Goal: Transaction & Acquisition: Purchase product/service

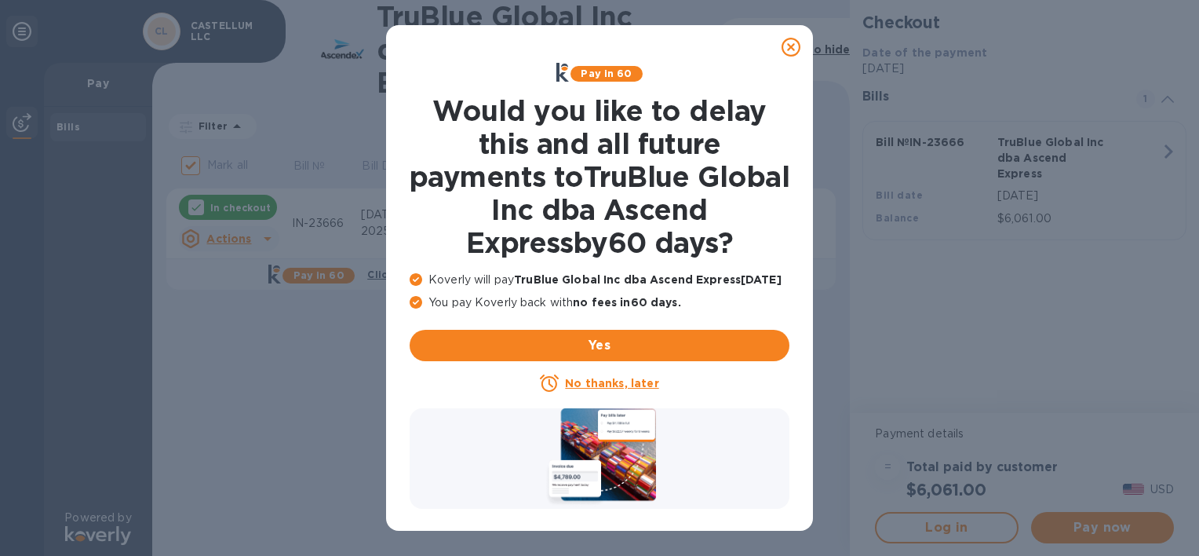
click at [793, 46] on icon at bounding box center [791, 47] width 19 height 19
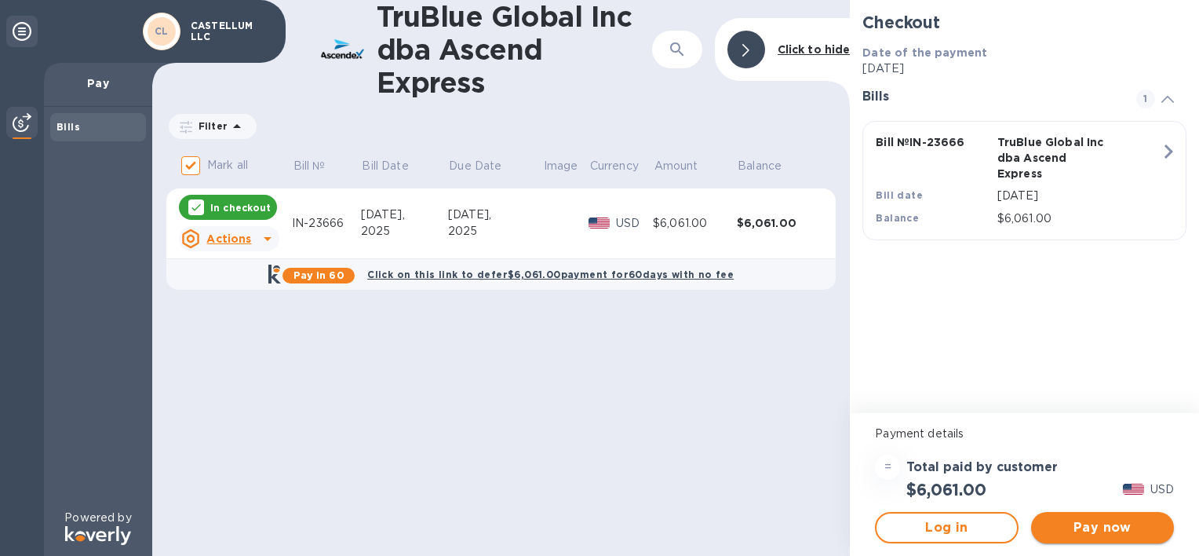
click at [1092, 531] on span "Pay now" at bounding box center [1103, 527] width 118 height 19
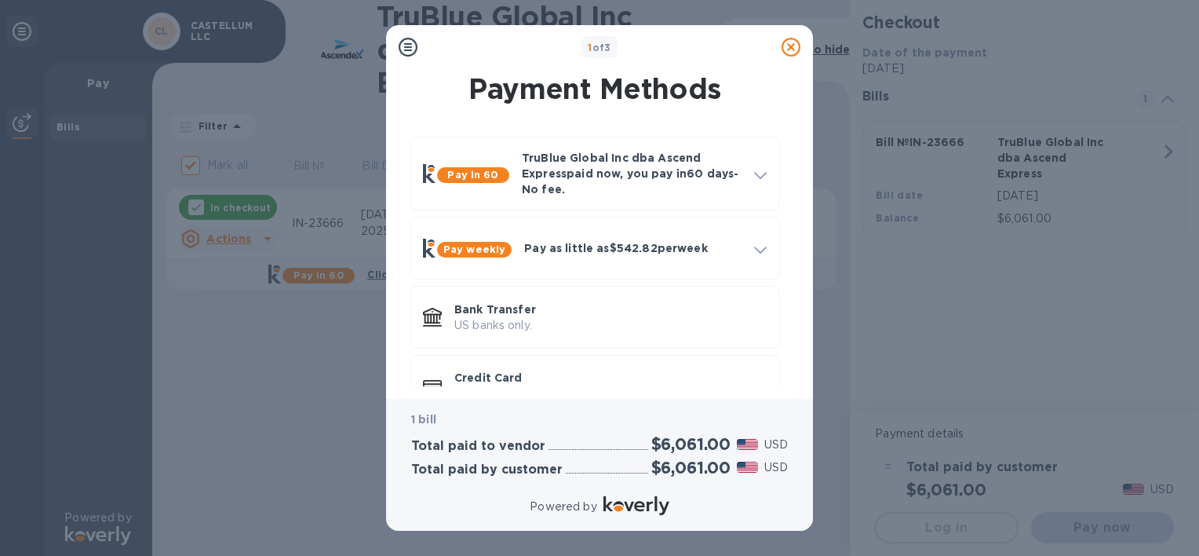
scroll to position [43, 0]
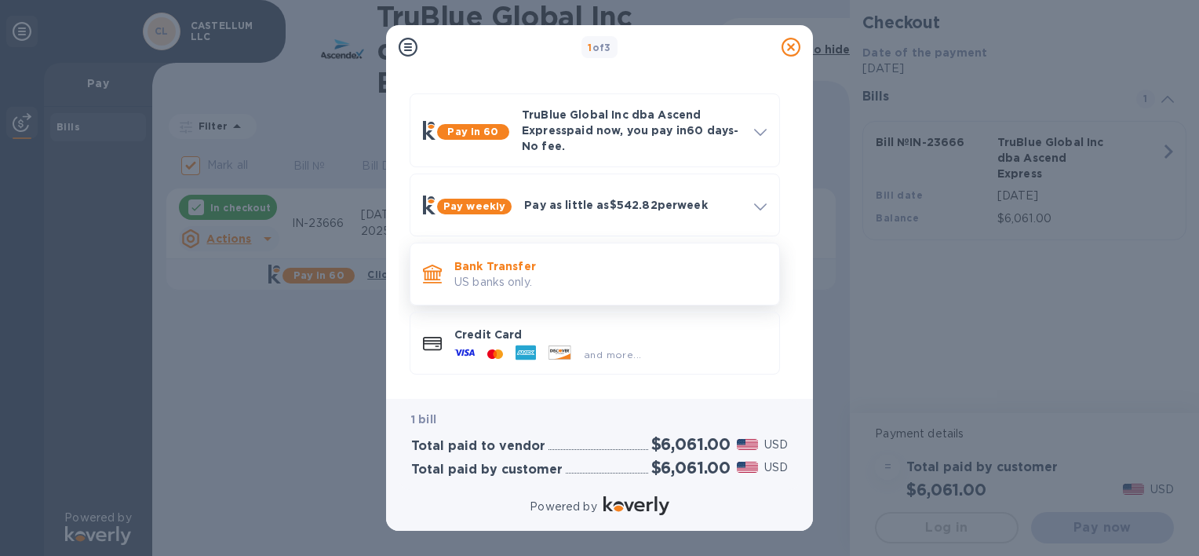
click at [478, 274] on p "US banks only." at bounding box center [610, 282] width 312 height 16
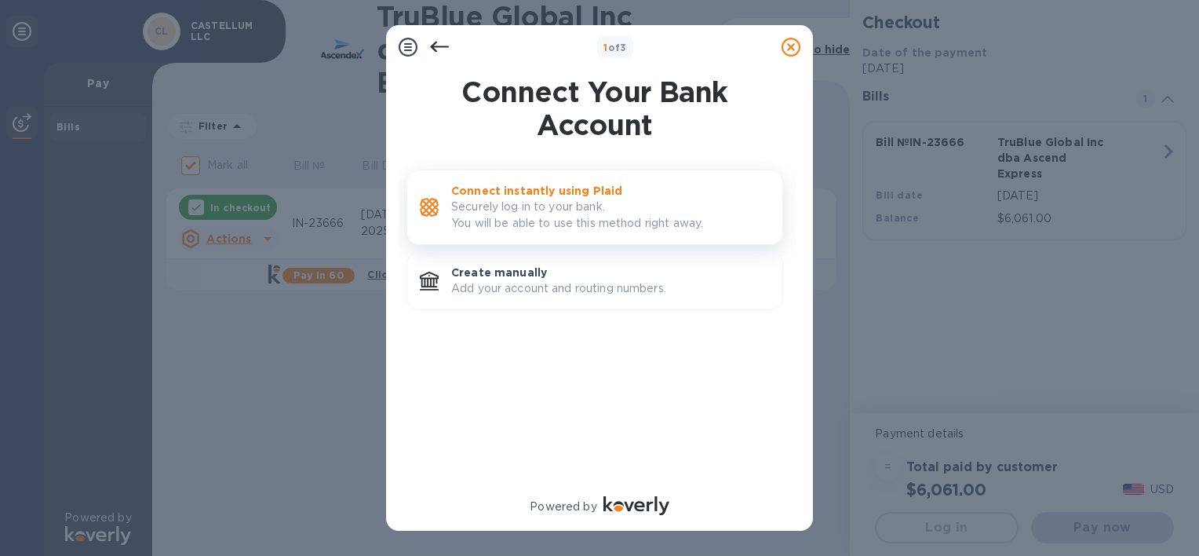
click at [637, 238] on div "Connect instantly using Plaid Securely log in to your bank. You will be able to…" at bounding box center [595, 207] width 377 height 75
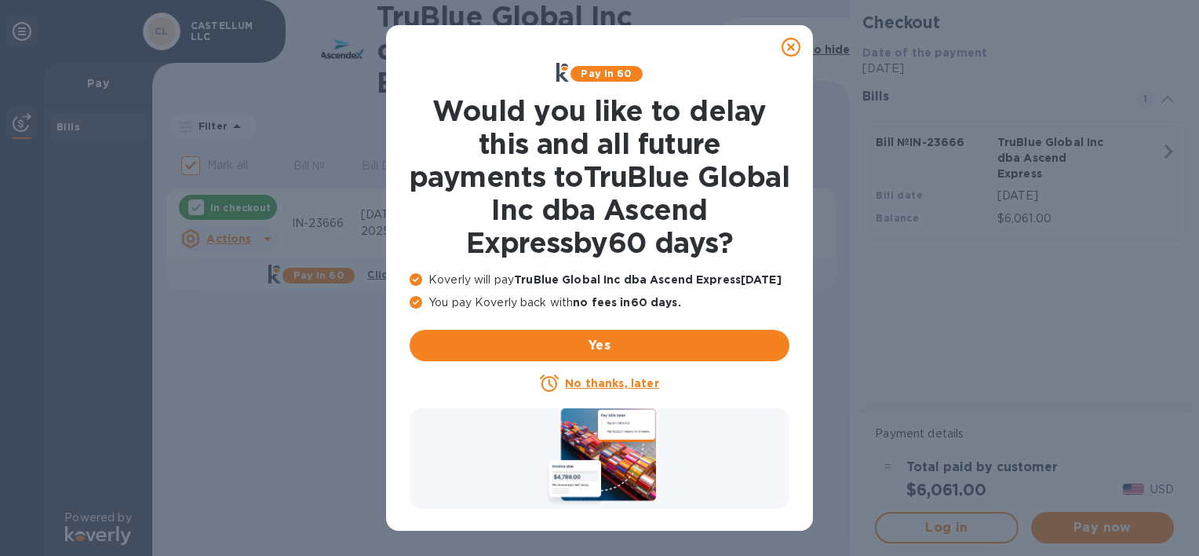
click at [791, 42] on icon at bounding box center [791, 47] width 19 height 19
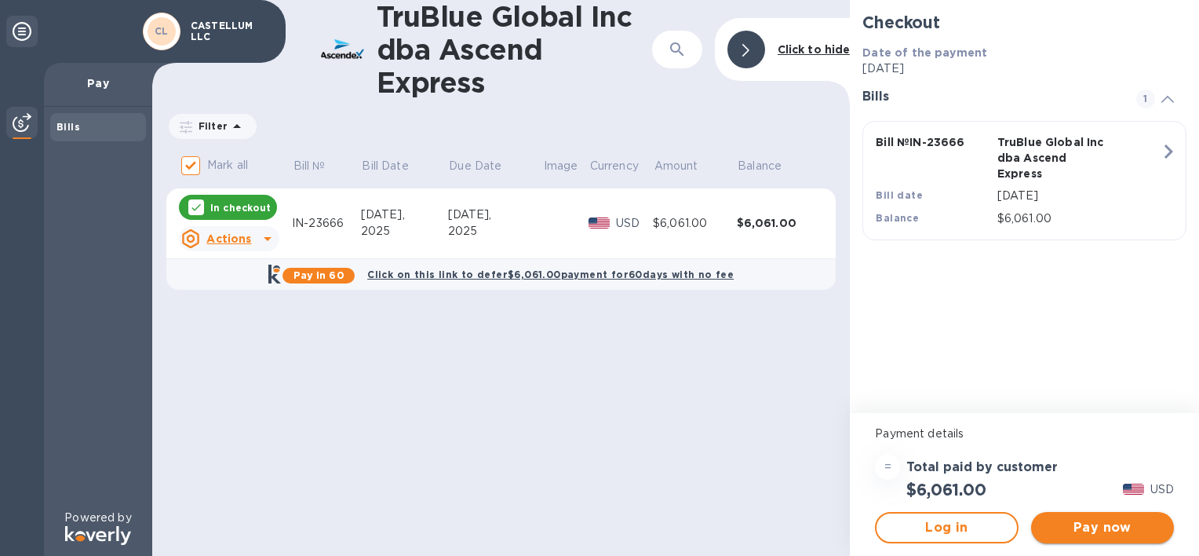
click at [1093, 535] on span "Pay now" at bounding box center [1103, 527] width 118 height 19
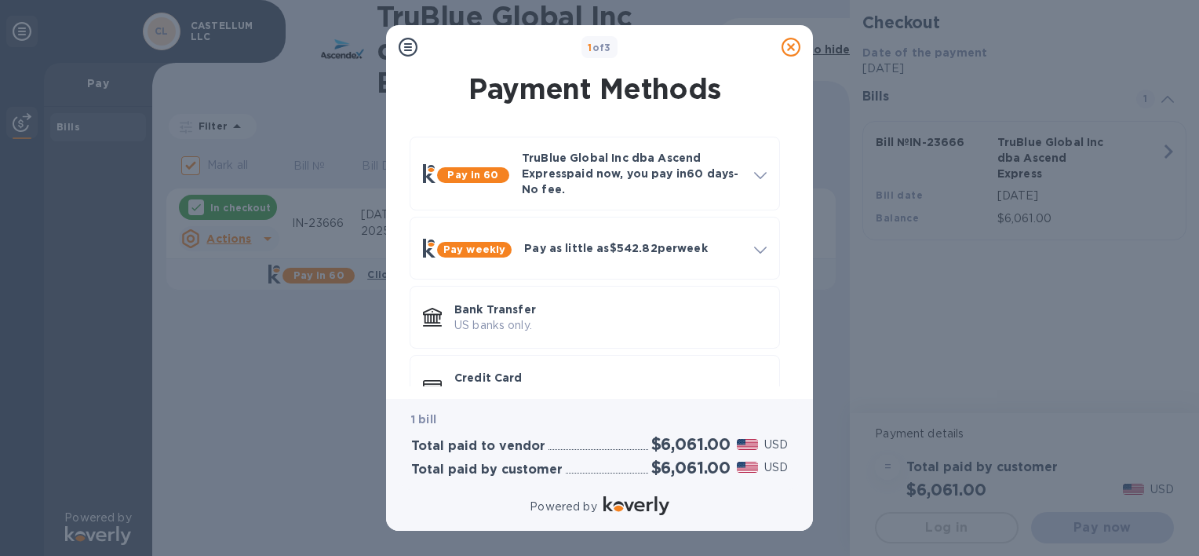
scroll to position [43, 0]
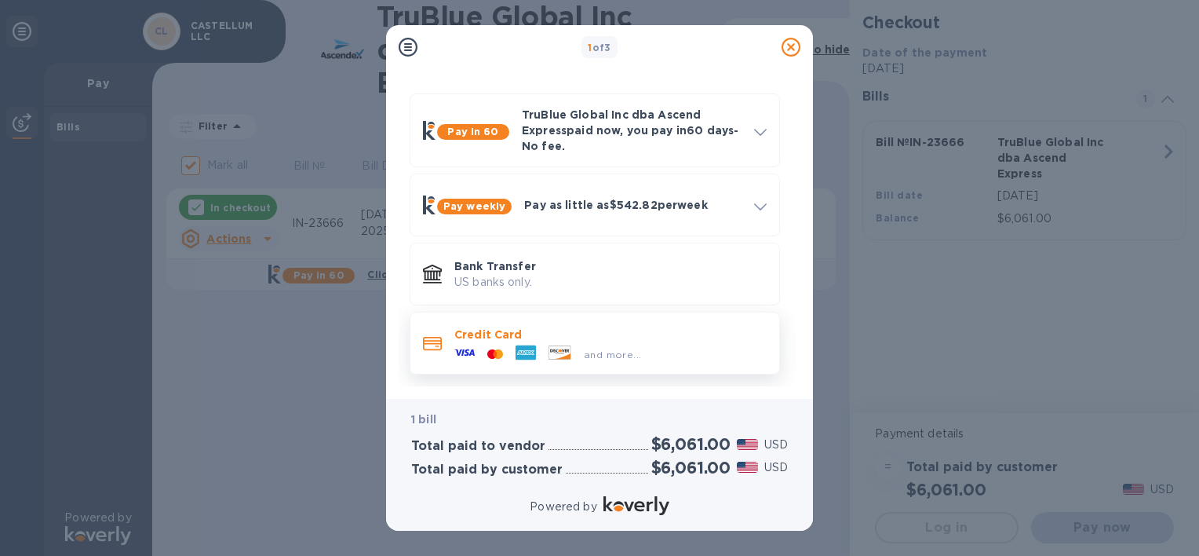
click at [534, 345] on icon at bounding box center [526, 352] width 20 height 15
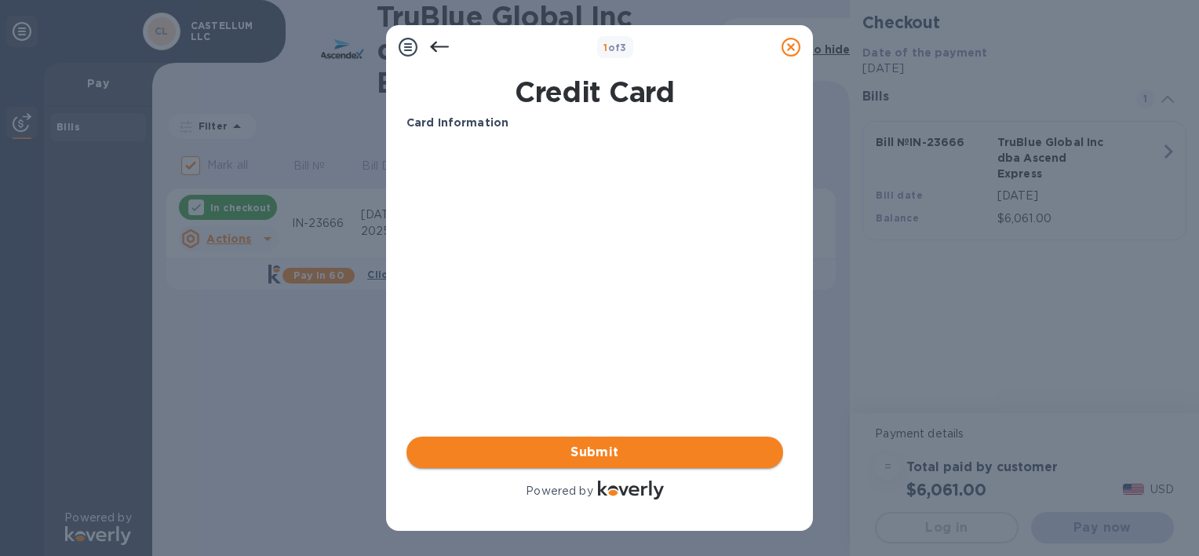
click at [616, 447] on span "Submit" at bounding box center [595, 452] width 352 height 19
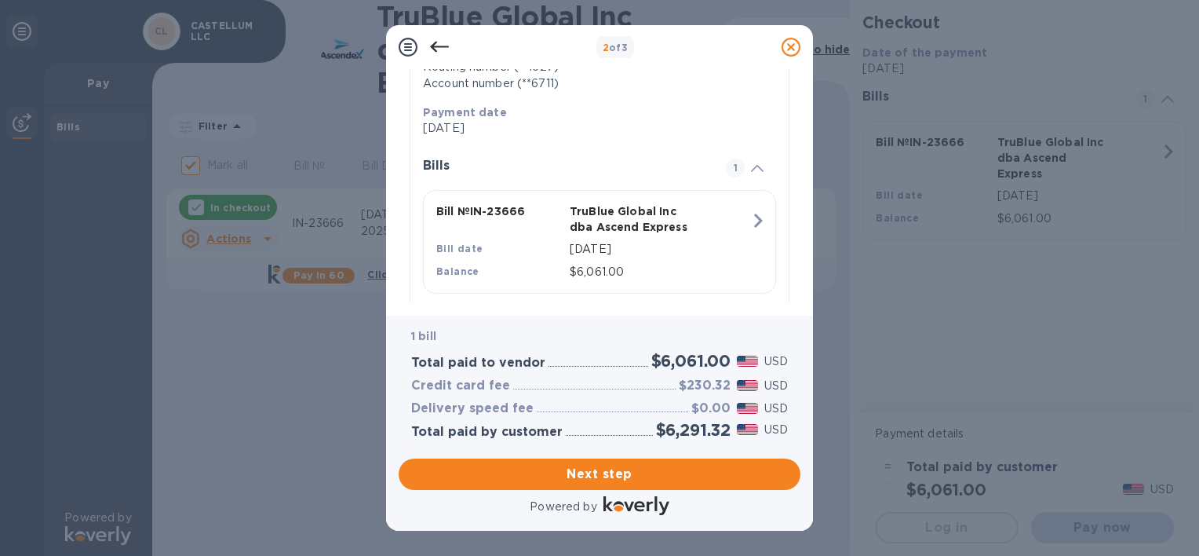
scroll to position [315, 0]
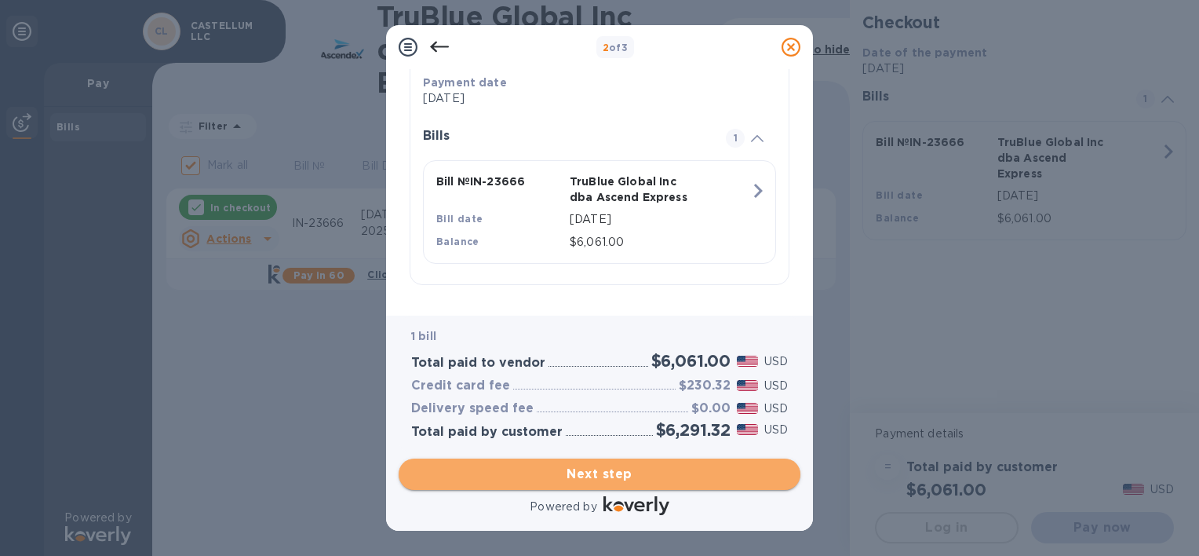
click at [605, 475] on span "Next step" at bounding box center [599, 474] width 377 height 19
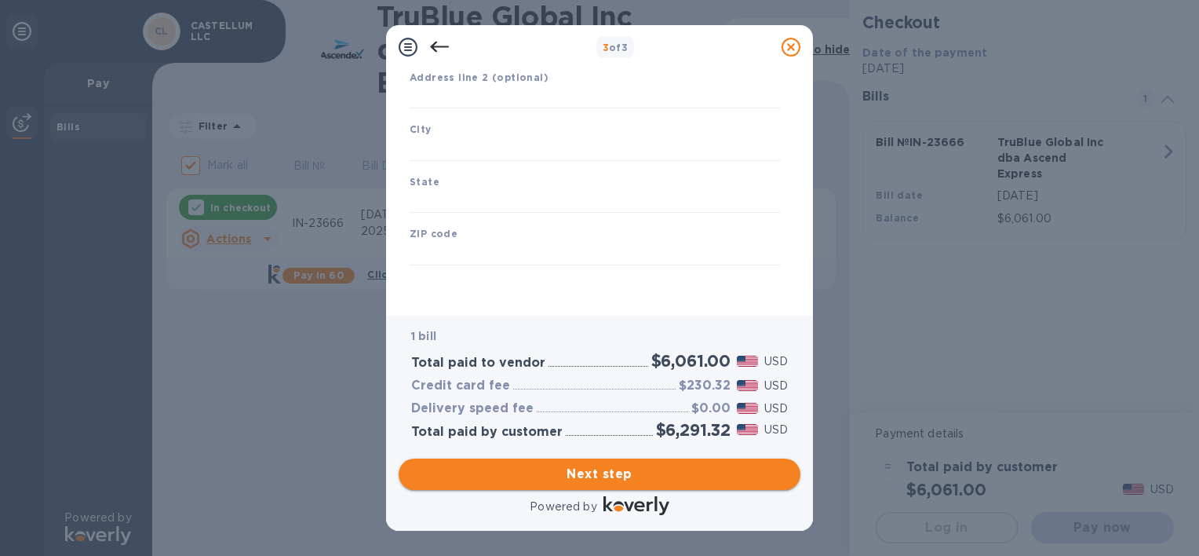
type input "[GEOGRAPHIC_DATA]"
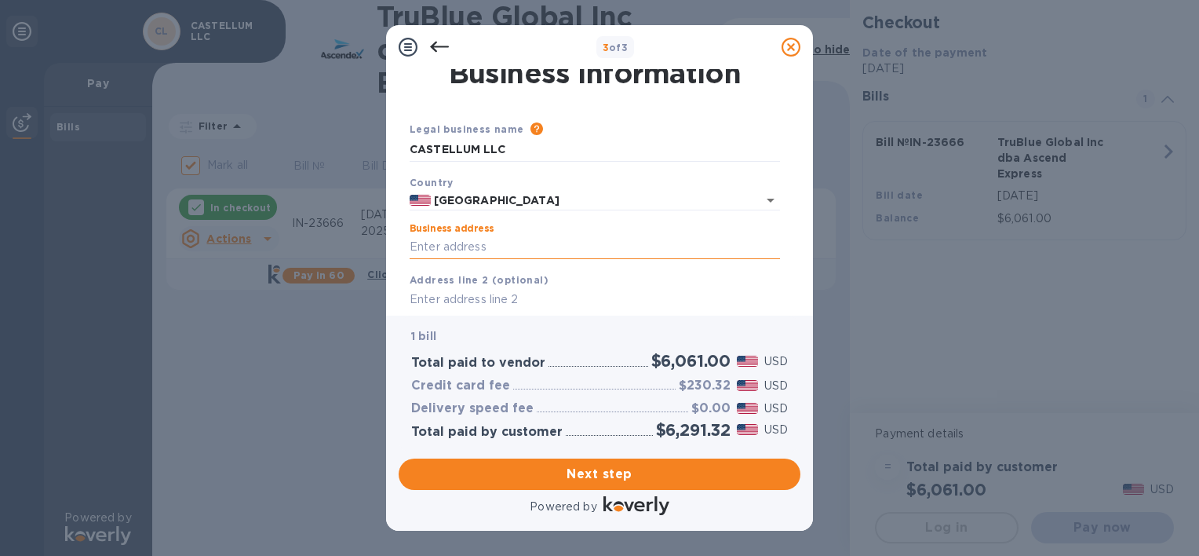
click at [512, 235] on input "Business address" at bounding box center [595, 247] width 370 height 24
click at [537, 245] on input "Business address" at bounding box center [595, 247] width 370 height 24
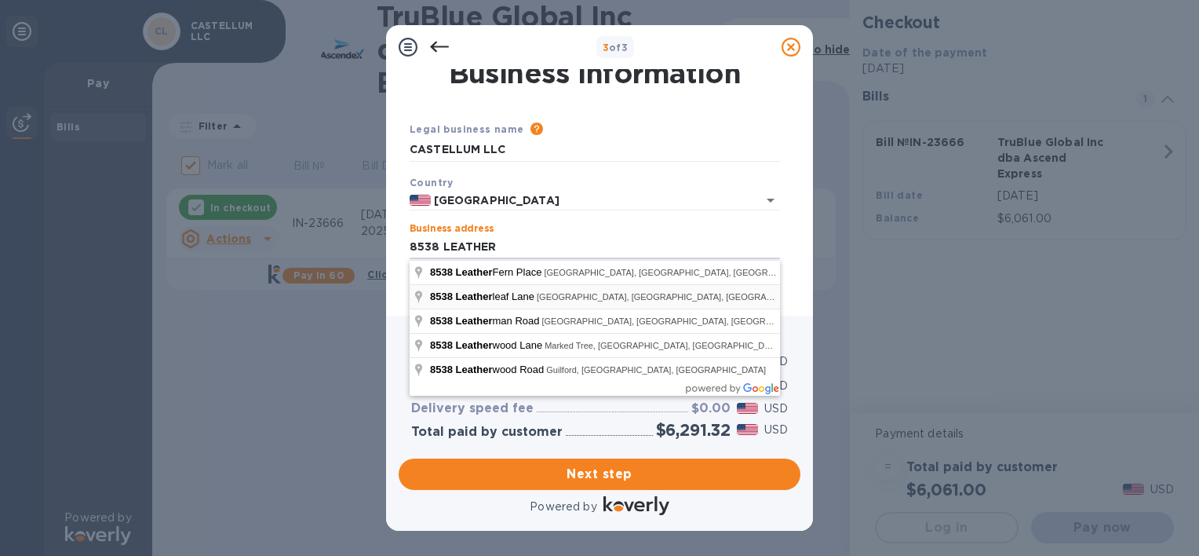
type input "[STREET_ADDRESS]"
type input "Orlando"
type input "FL"
type input "32827"
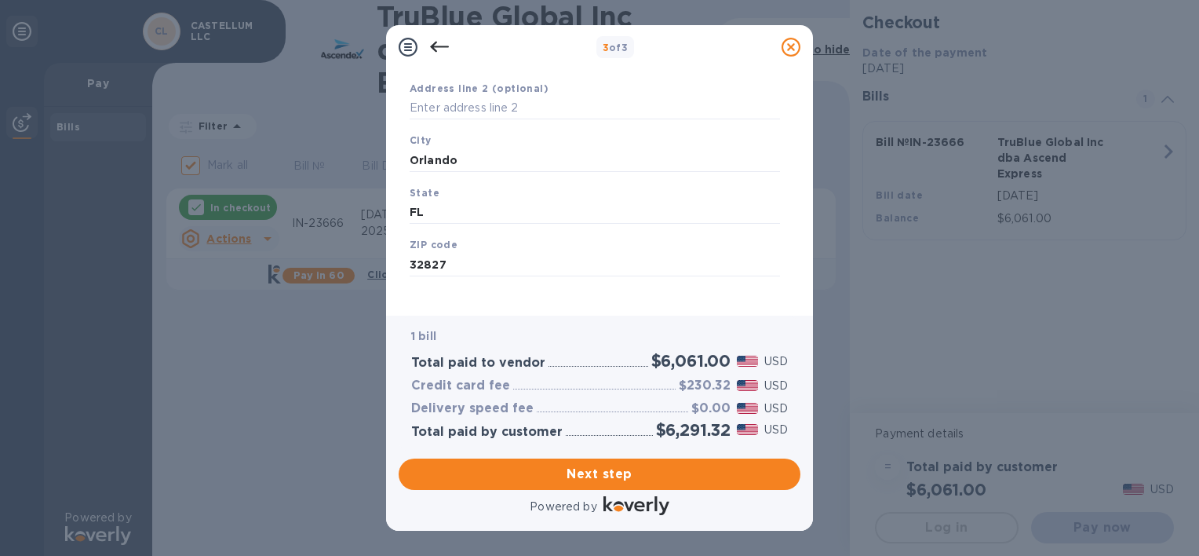
scroll to position [213, 0]
click at [725, 477] on span "Next step" at bounding box center [599, 474] width 377 height 19
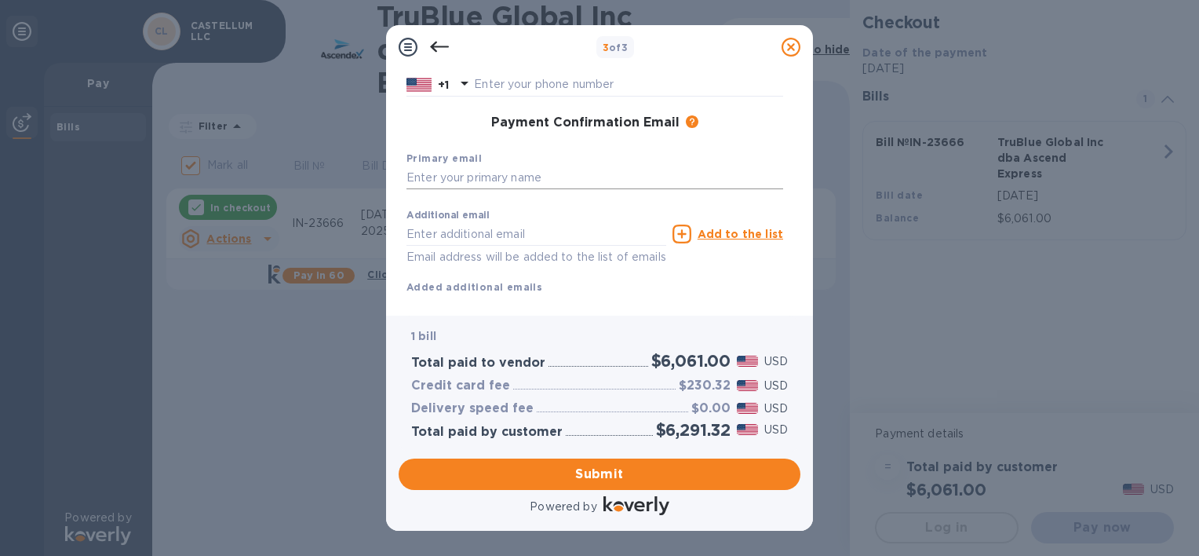
click at [512, 180] on input "text" at bounding box center [595, 178] width 377 height 24
type input "[EMAIL_ADDRESS][DOMAIN_NAME]"
type input "[PERSON_NAME]"
type input "4076332429"
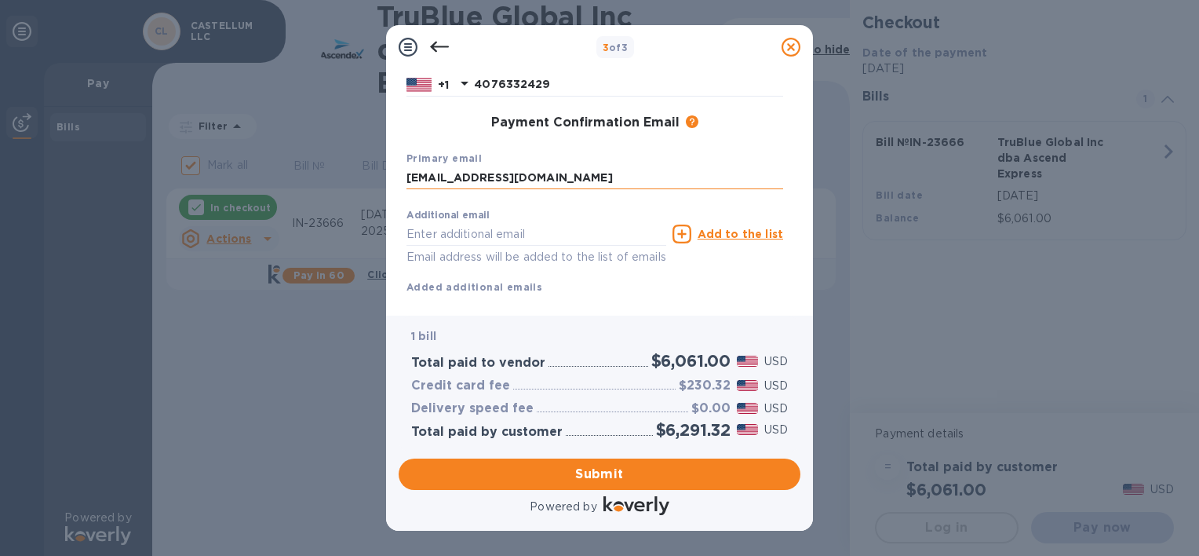
type input "[EMAIL_ADDRESS][DOMAIN_NAME]"
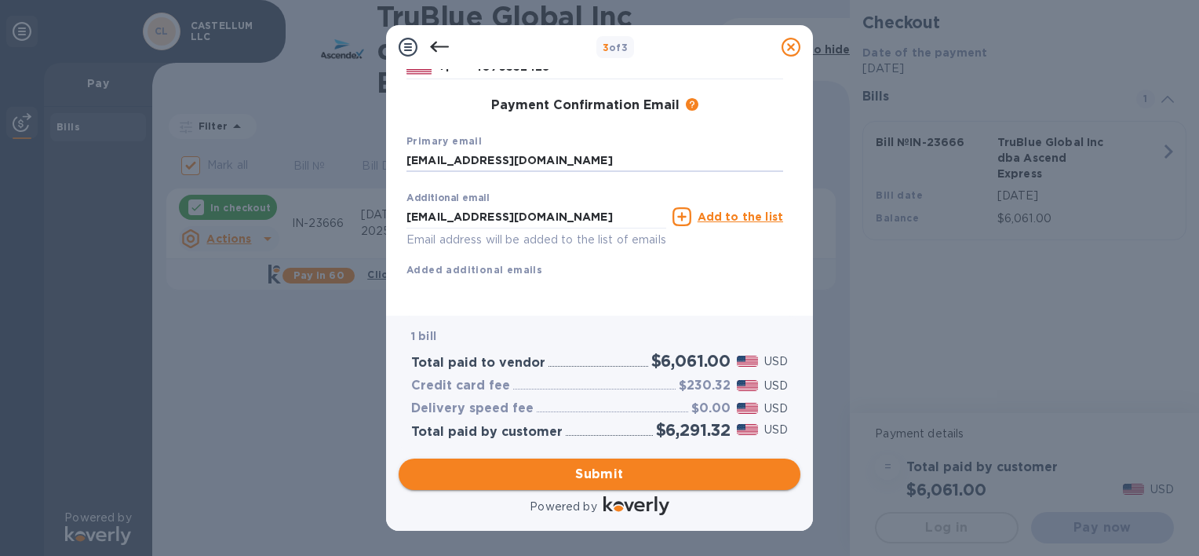
click at [694, 487] on button "Submit" at bounding box center [600, 473] width 402 height 31
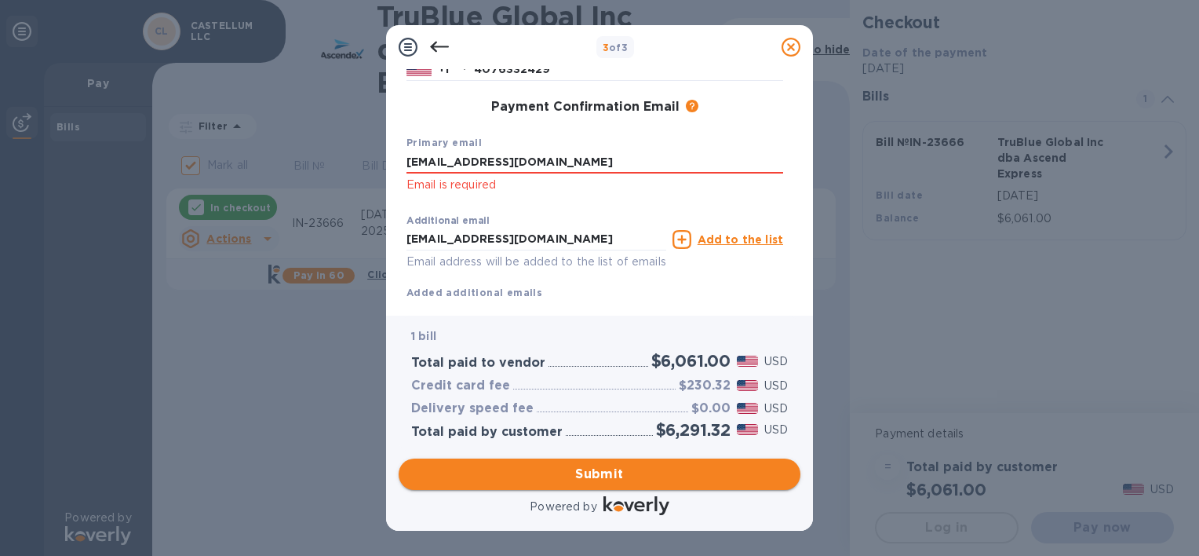
scroll to position [270, 0]
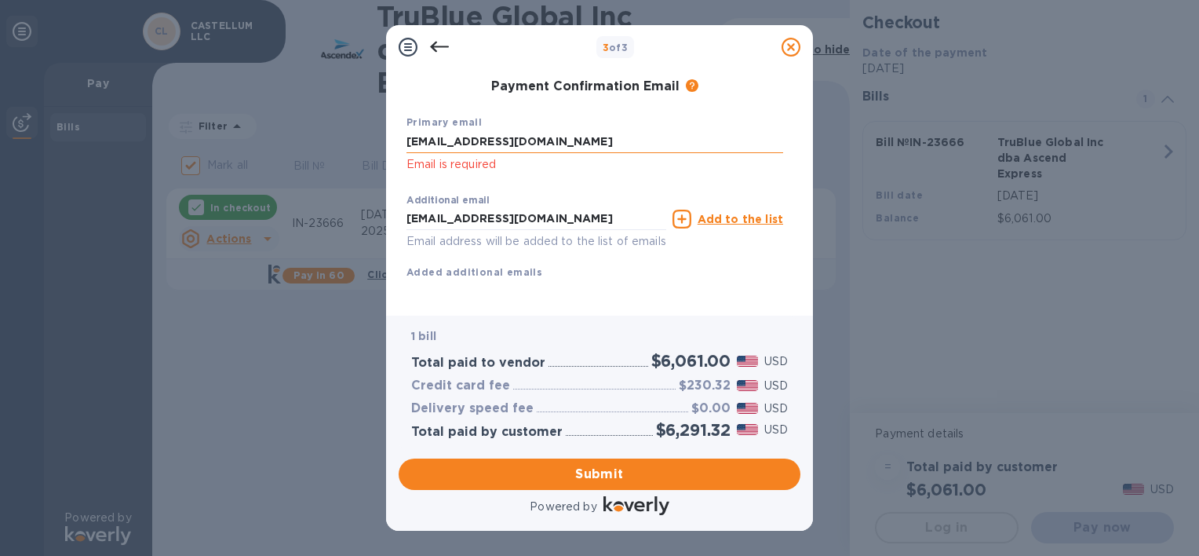
click at [591, 146] on input "[EMAIL_ADDRESS][DOMAIN_NAME]" at bounding box center [595, 142] width 377 height 24
type input "[EMAIL_ADDRESS][DOMAIN_NAME]"
click at [512, 474] on span "Submit" at bounding box center [599, 474] width 377 height 19
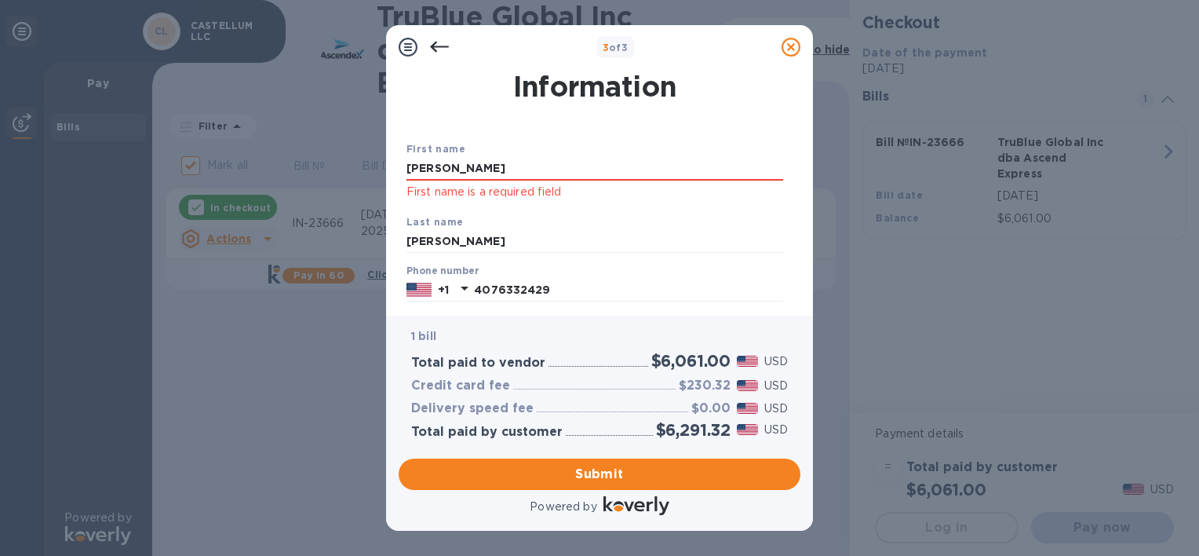
scroll to position [28, 0]
click at [524, 171] on input "[PERSON_NAME]" at bounding box center [595, 170] width 377 height 24
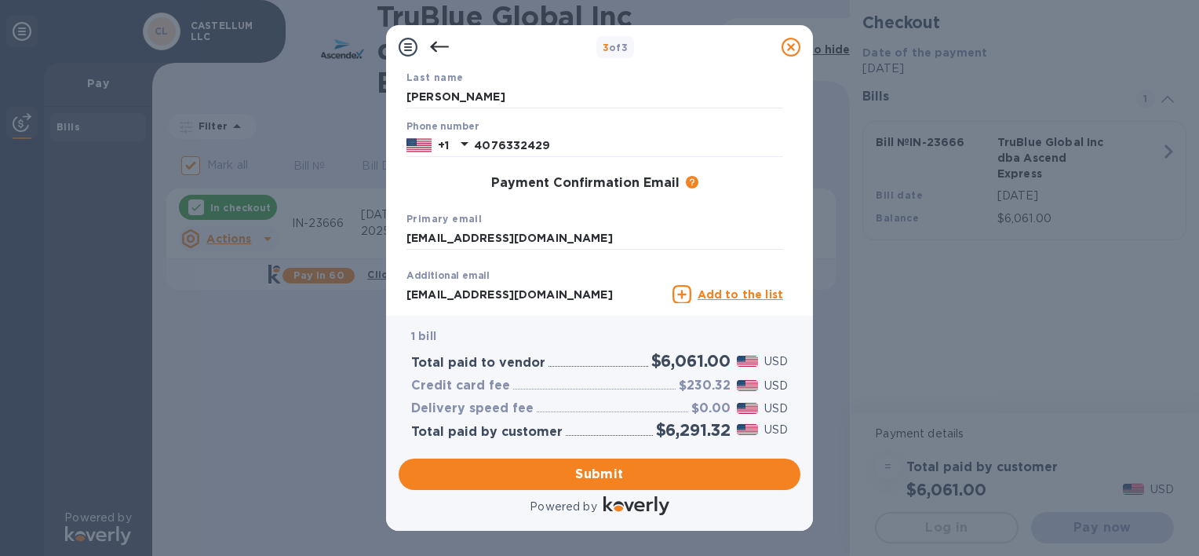
type input "[PERSON_NAME]"
click at [731, 478] on span "Submit" at bounding box center [599, 474] width 377 height 19
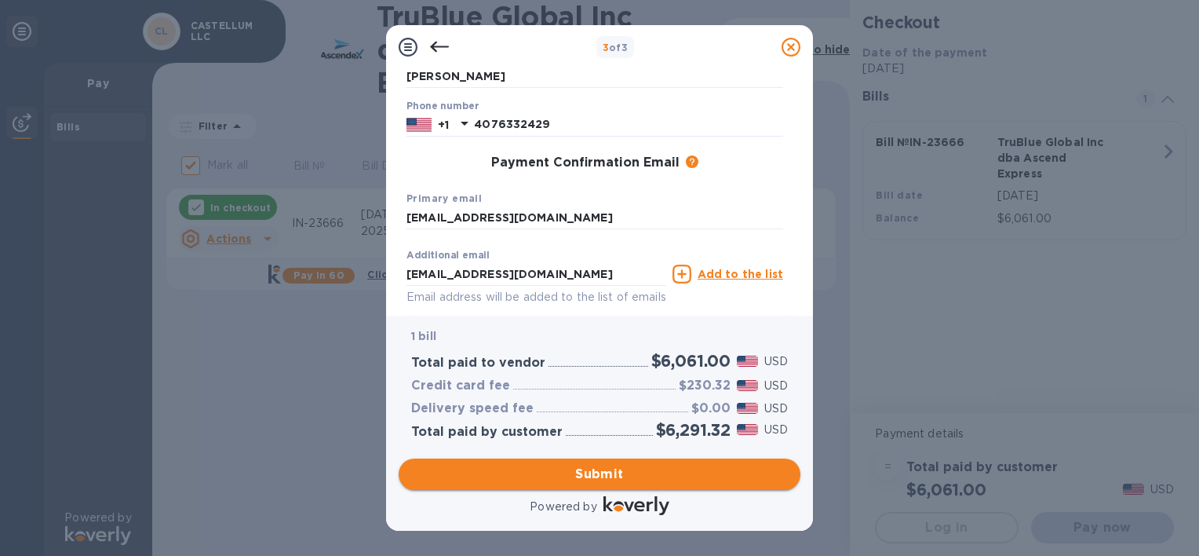
scroll to position [153, 0]
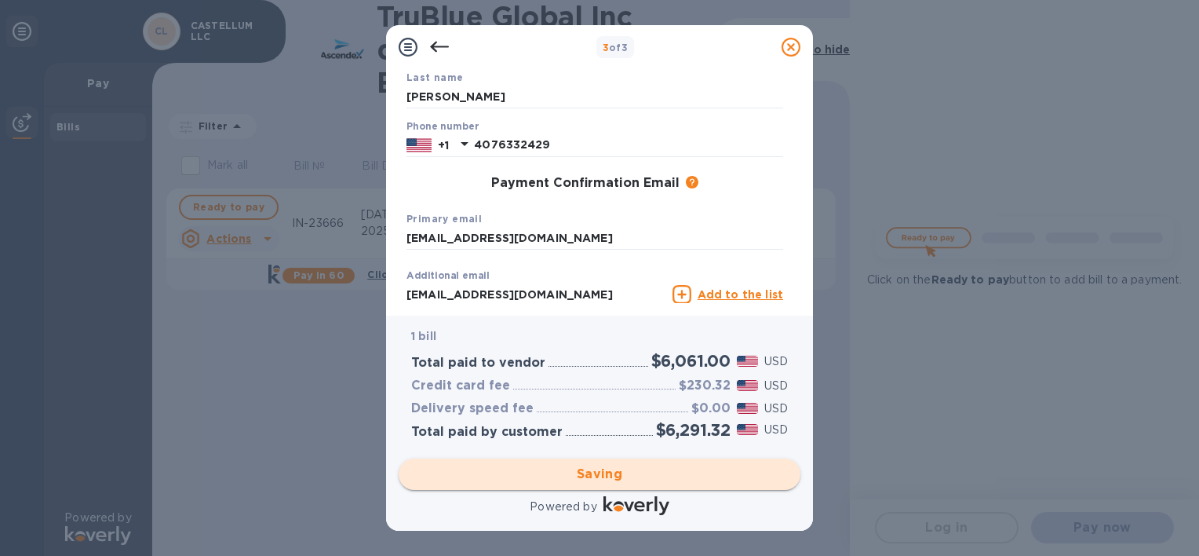
checkbox input "false"
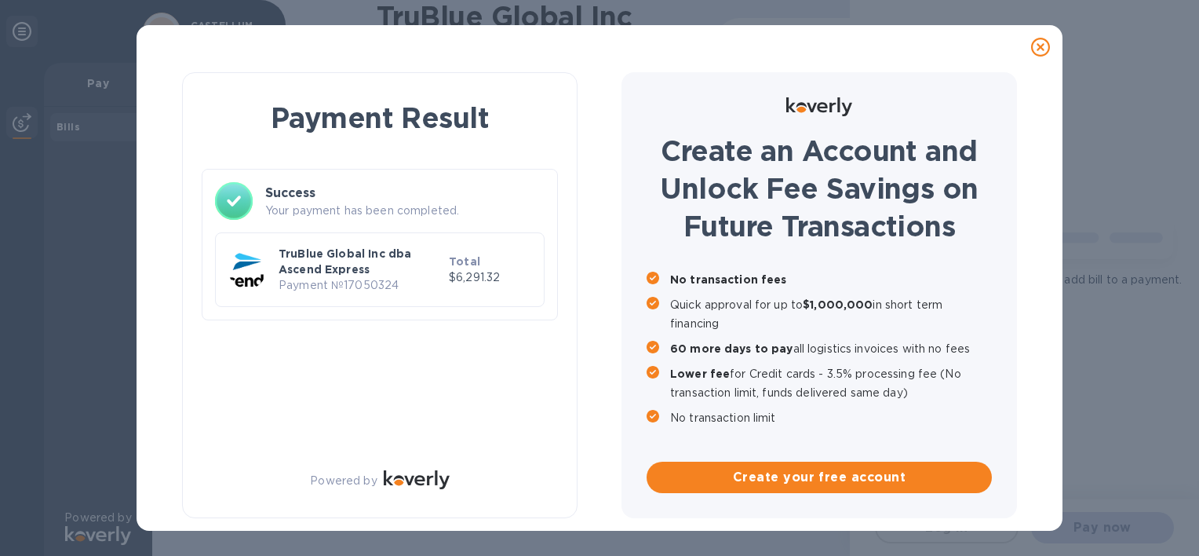
scroll to position [0, 0]
